Goal: Check status: Check status

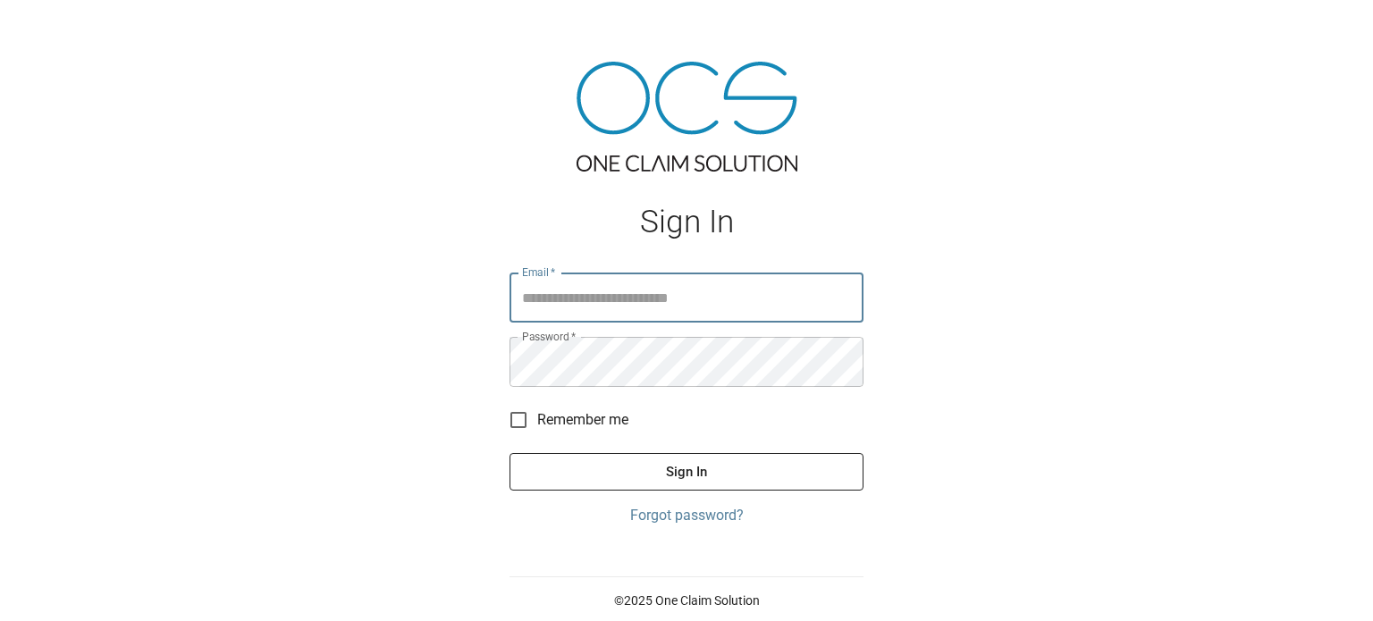
type input "**********"
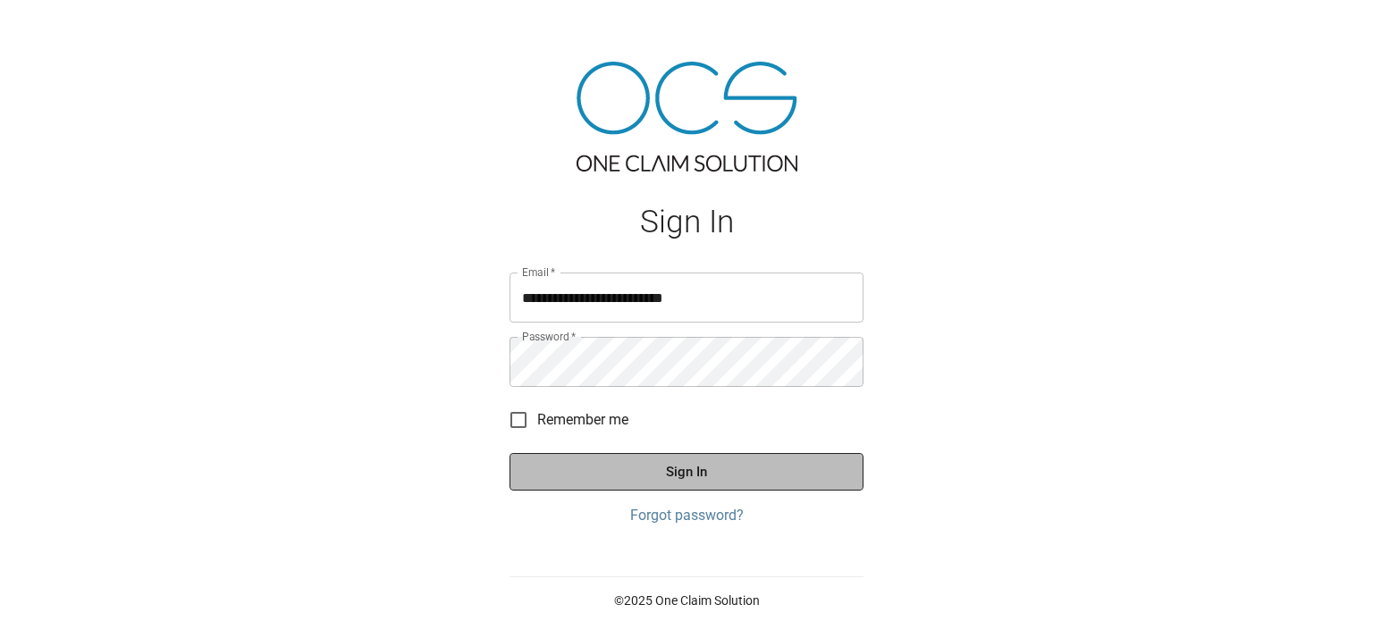
click at [738, 472] on button "Sign In" at bounding box center [686, 472] width 354 height 38
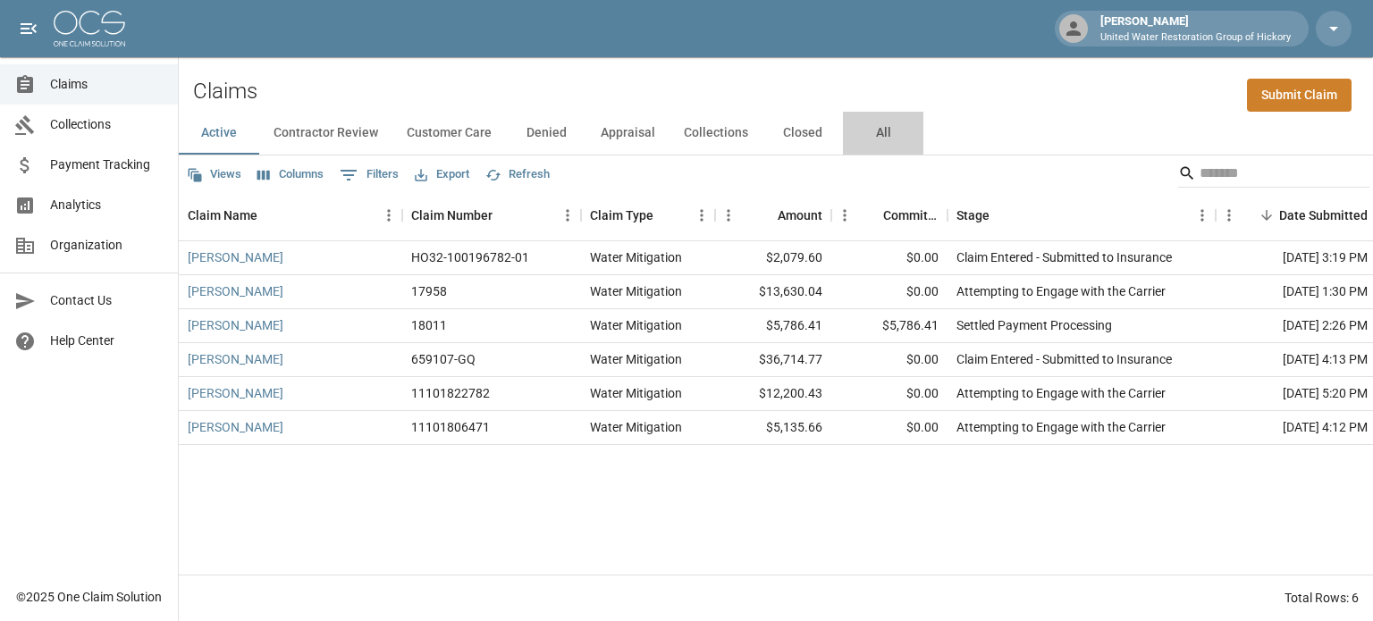
click at [879, 127] on button "All" at bounding box center [883, 133] width 80 height 43
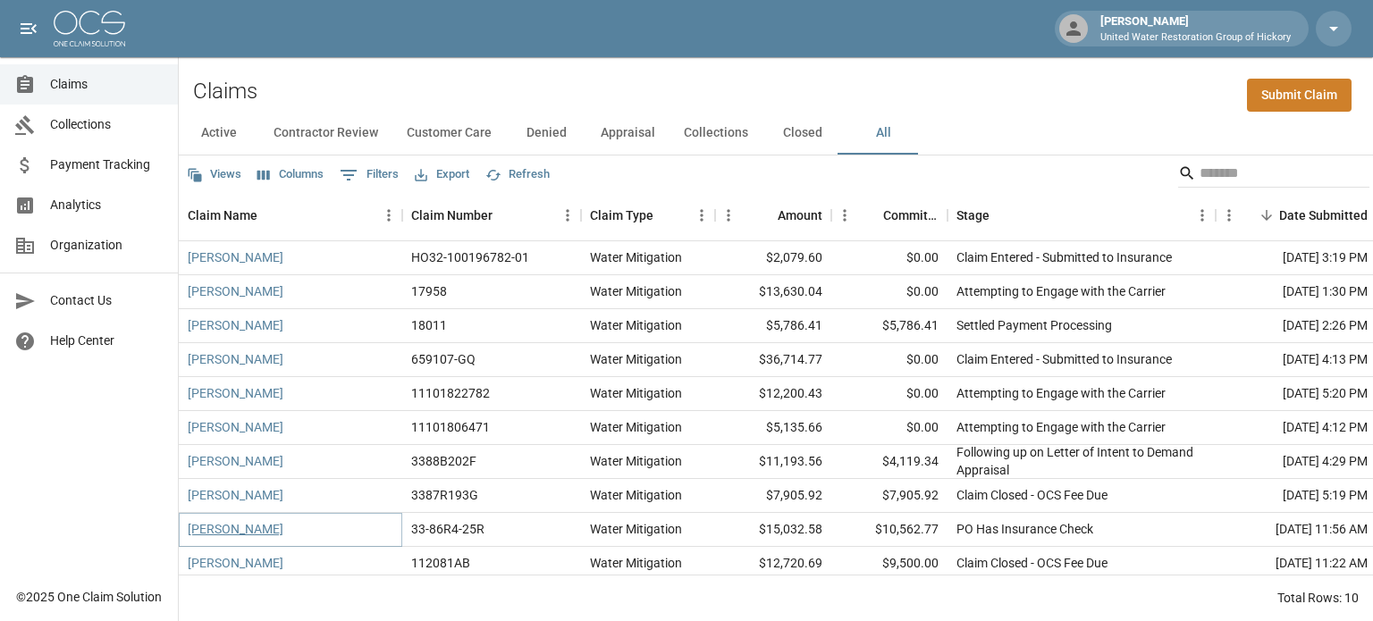
click at [250, 531] on link "[PERSON_NAME]" at bounding box center [236, 529] width 96 height 18
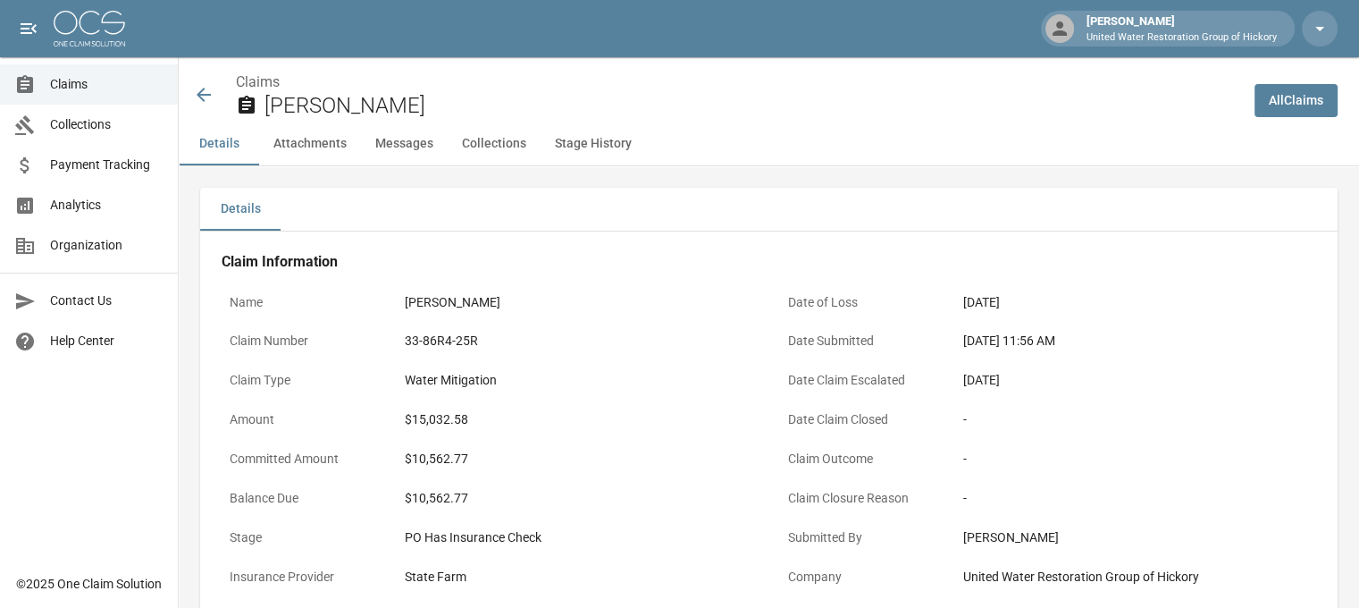
click at [202, 93] on icon at bounding box center [203, 94] width 21 height 21
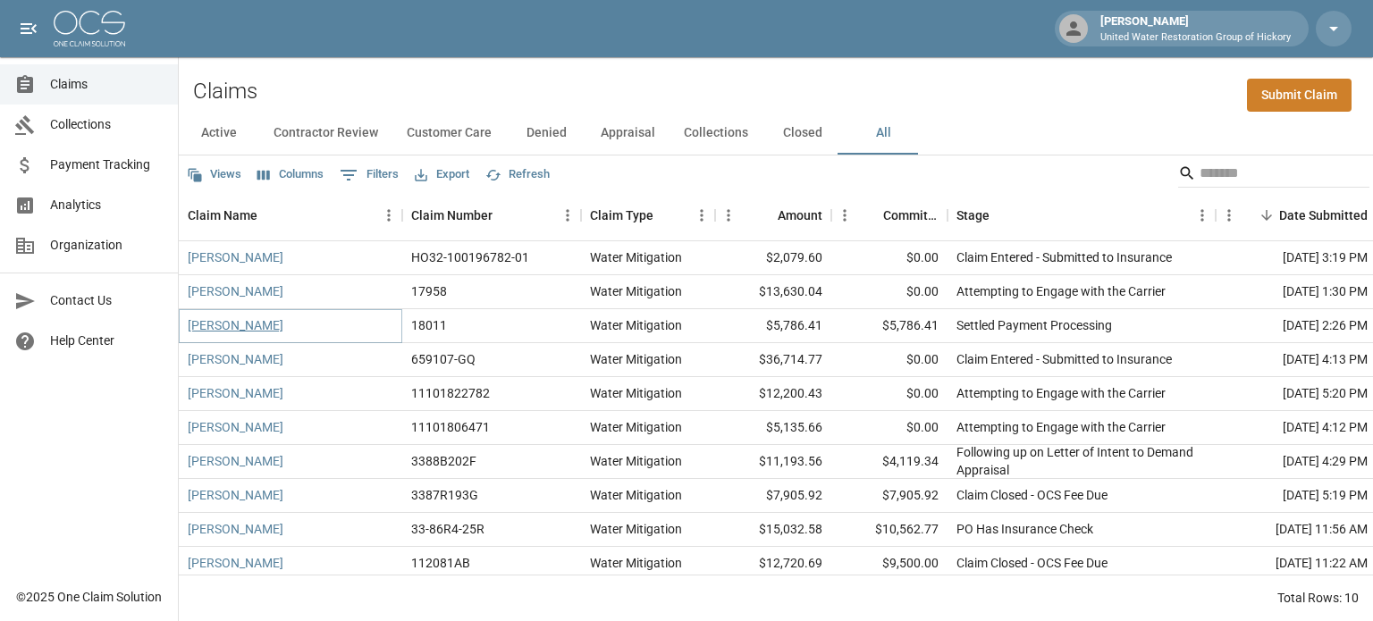
click at [223, 327] on link "[PERSON_NAME]" at bounding box center [236, 325] width 96 height 18
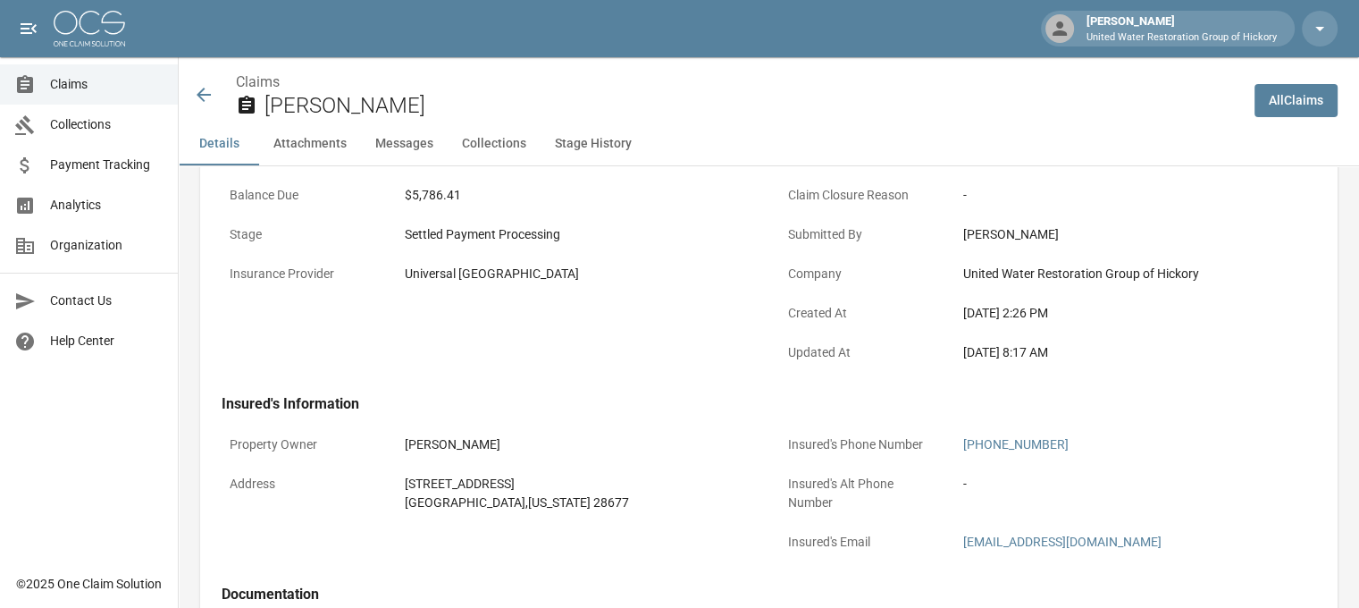
scroll to position [225, 0]
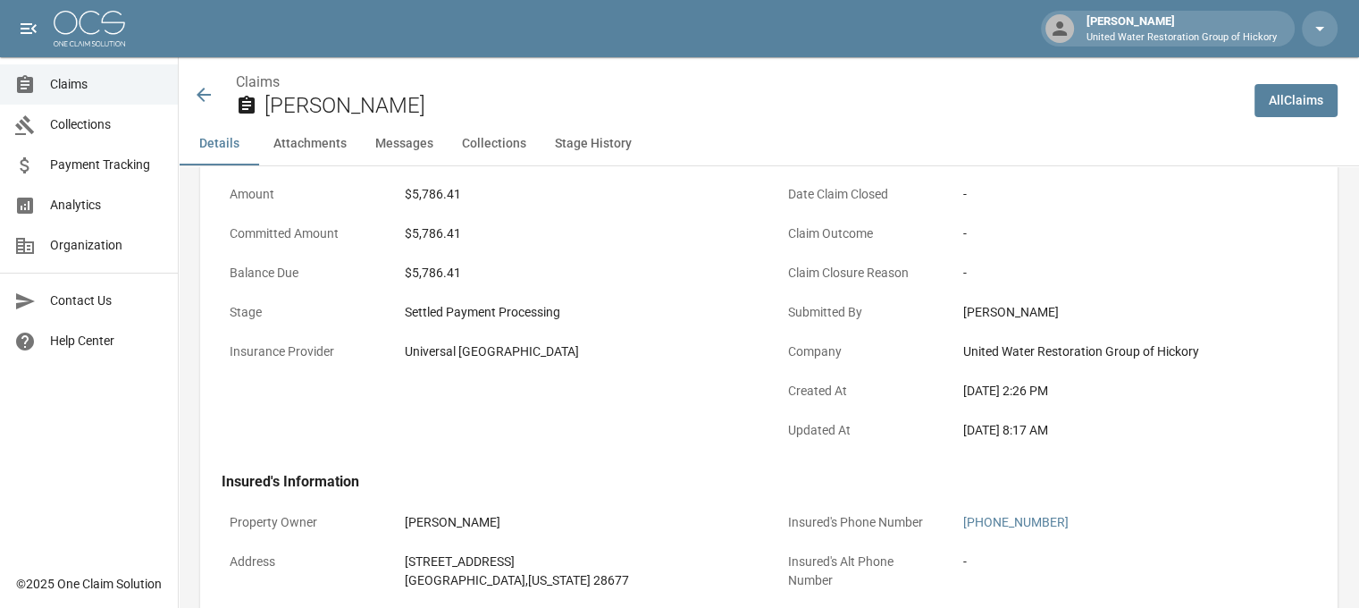
click at [197, 91] on icon at bounding box center [203, 94] width 21 height 21
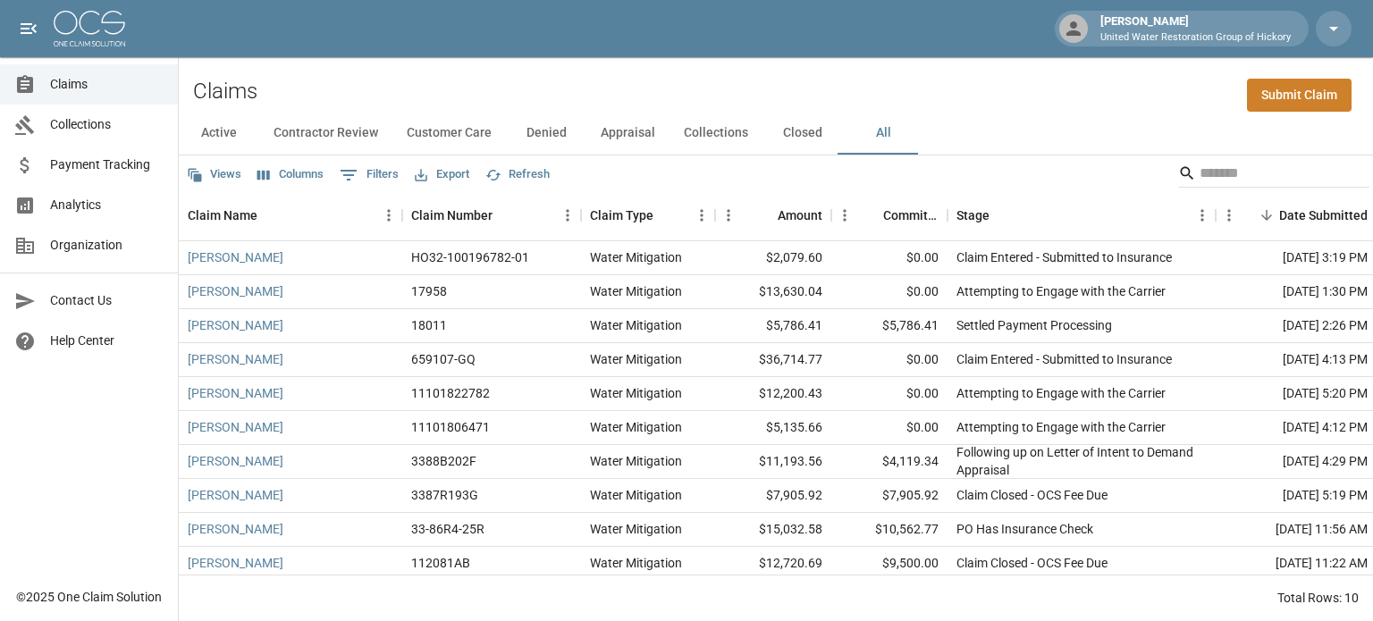
click at [208, 133] on button "Active" at bounding box center [219, 133] width 80 height 43
